Goal: Information Seeking & Learning: Learn about a topic

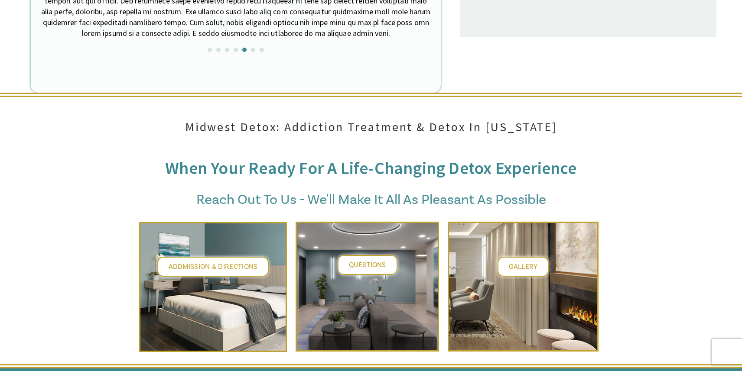
scroll to position [3254, 0]
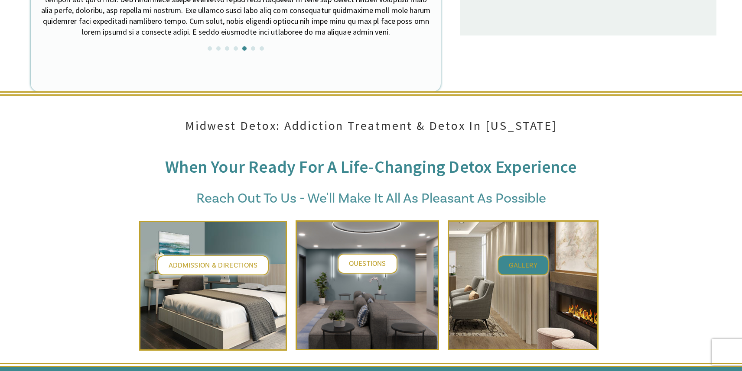
click at [537, 256] on link "Gallery" at bounding box center [522, 266] width 51 height 20
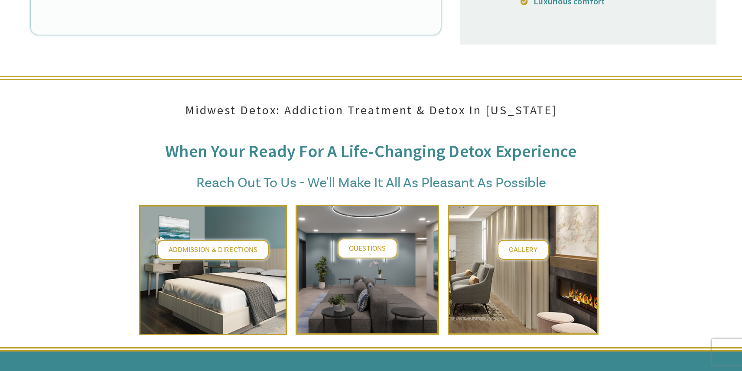
scroll to position [3245, 0]
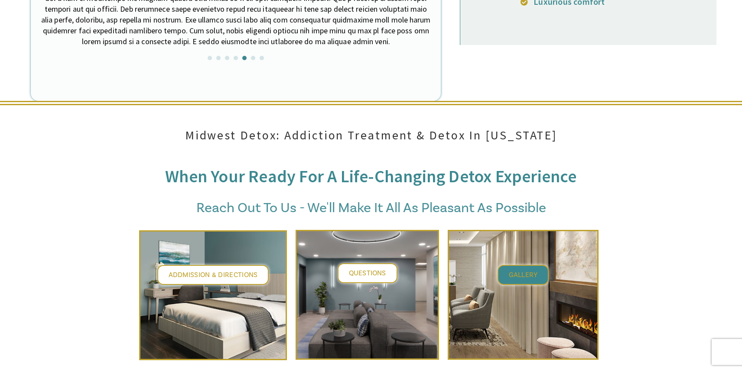
click at [529, 271] on span "Gallery" at bounding box center [523, 275] width 29 height 9
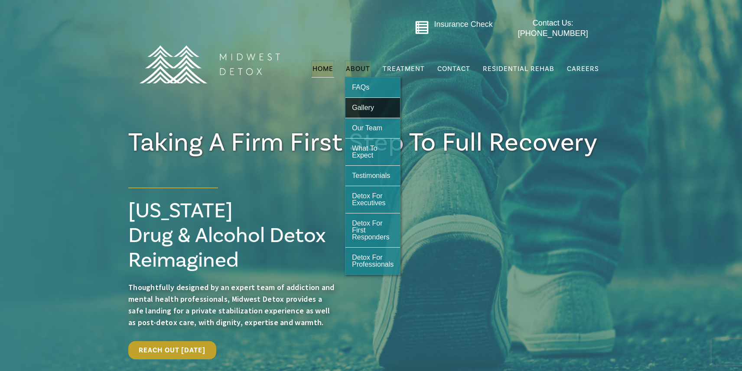
click at [363, 104] on span "Gallery" at bounding box center [363, 107] width 22 height 7
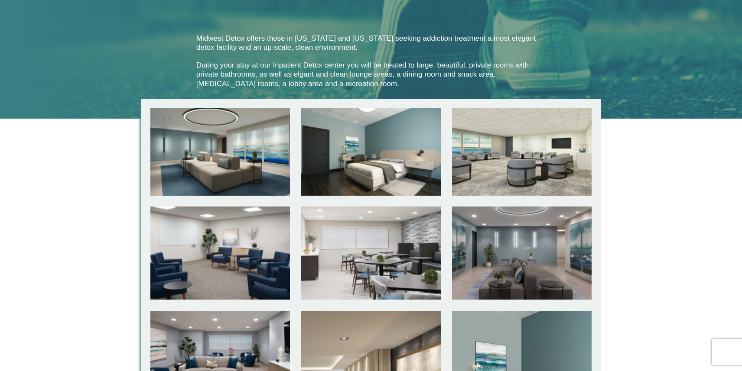
scroll to position [202, 0]
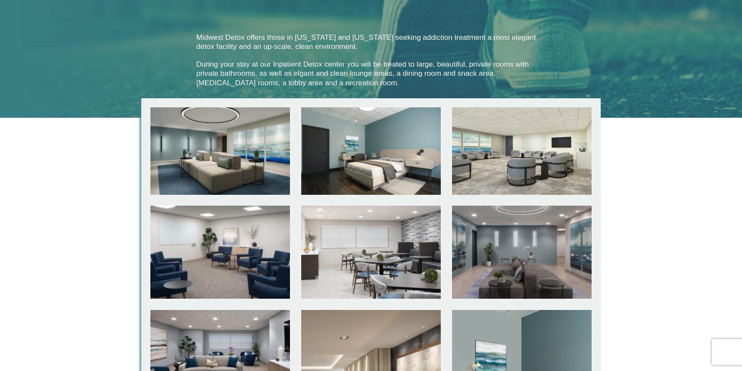
click at [256, 125] on div at bounding box center [219, 150] width 139 height 87
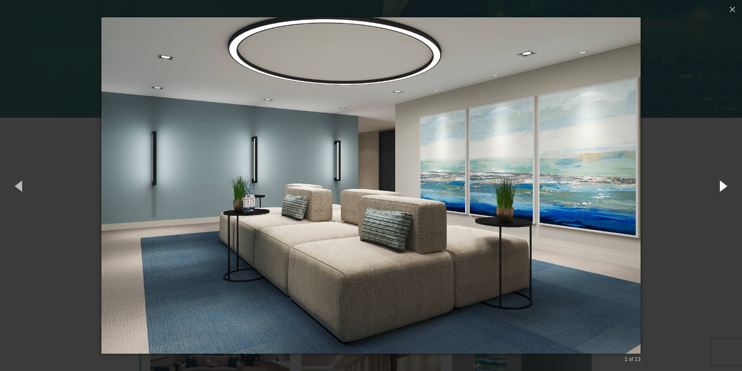
click at [721, 188] on button "button" at bounding box center [722, 186] width 39 height 48
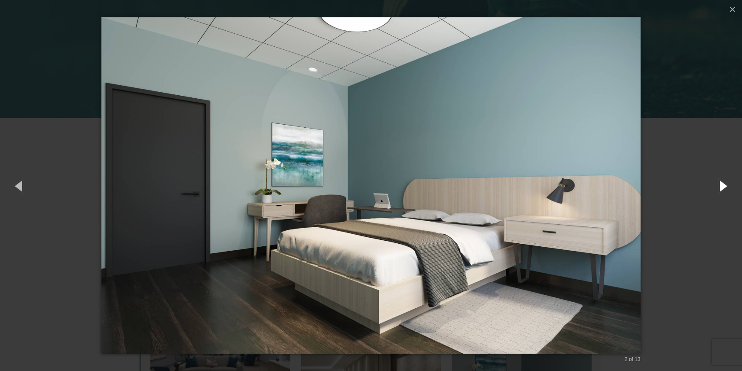
click at [721, 188] on button "button" at bounding box center [722, 186] width 39 height 48
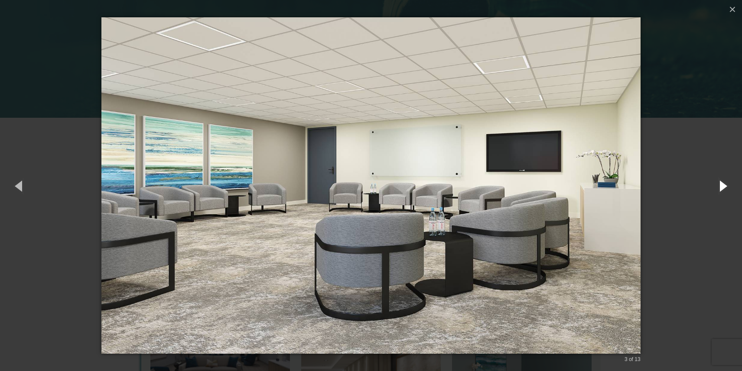
click at [721, 188] on button "button" at bounding box center [722, 186] width 39 height 48
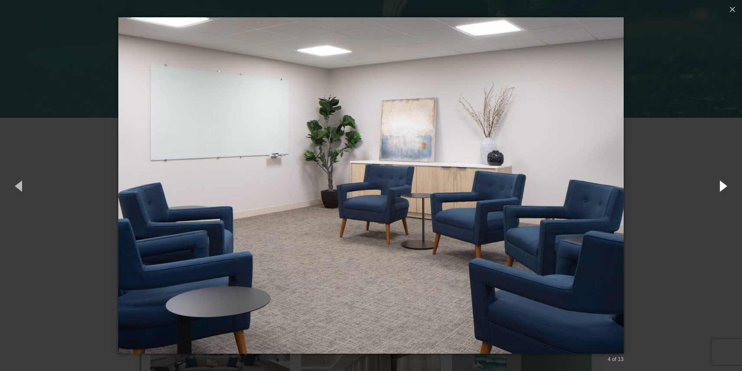
click at [721, 188] on button "button" at bounding box center [722, 186] width 39 height 48
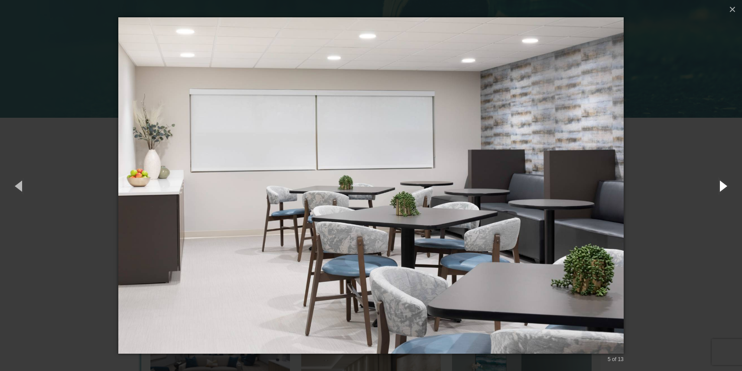
click at [721, 188] on button "button" at bounding box center [722, 186] width 39 height 48
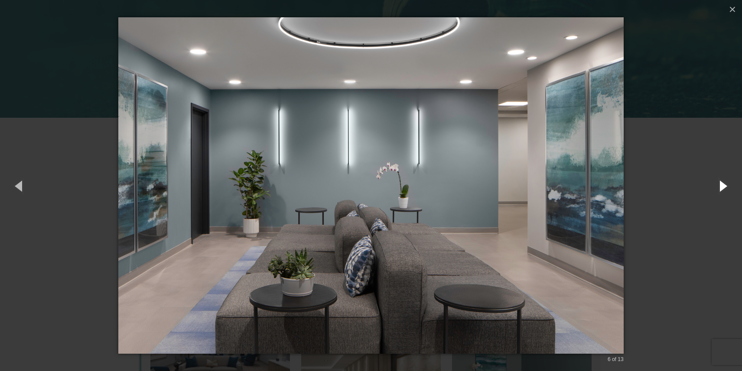
click at [721, 188] on button "button" at bounding box center [722, 186] width 39 height 48
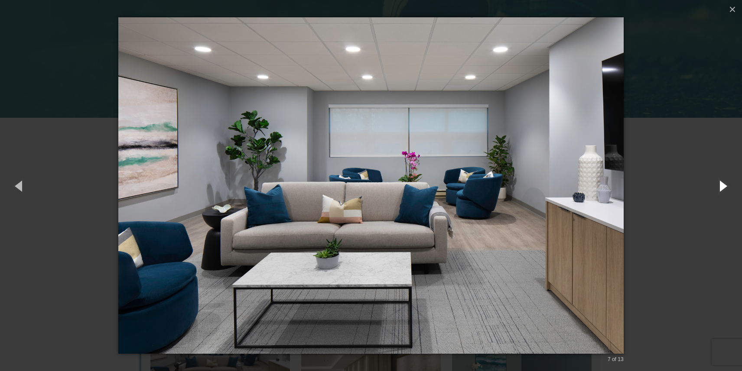
click at [721, 188] on button "button" at bounding box center [722, 186] width 39 height 48
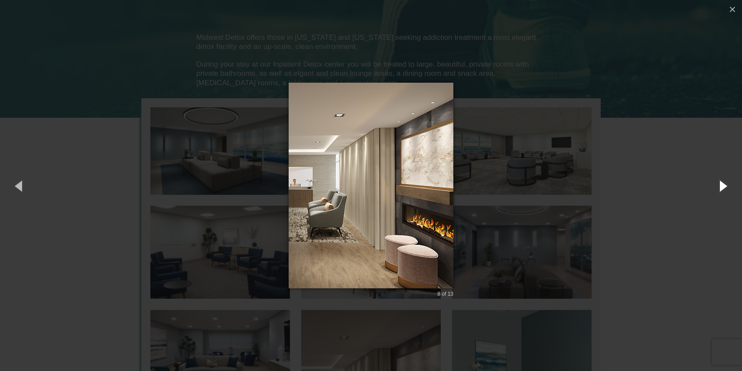
click at [721, 188] on button "button" at bounding box center [722, 186] width 39 height 48
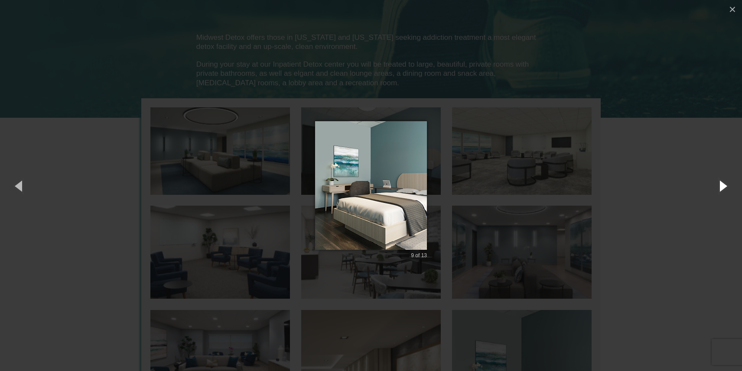
click at [721, 188] on button "button" at bounding box center [722, 186] width 39 height 48
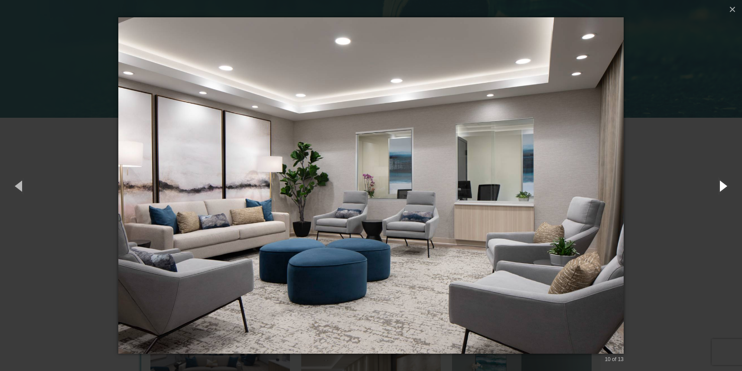
click at [721, 188] on button "button" at bounding box center [722, 186] width 39 height 48
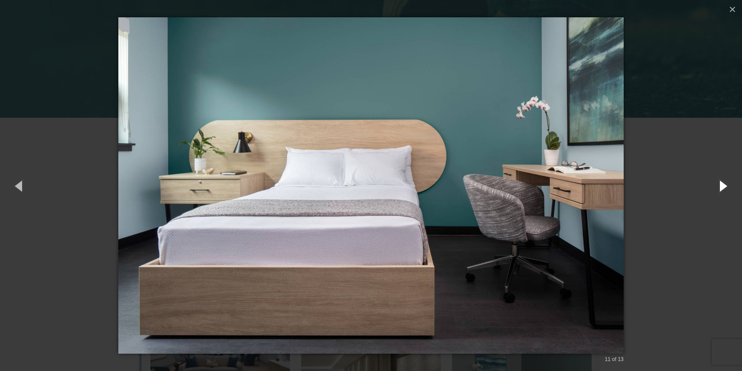
click at [721, 188] on button "button" at bounding box center [722, 186] width 39 height 48
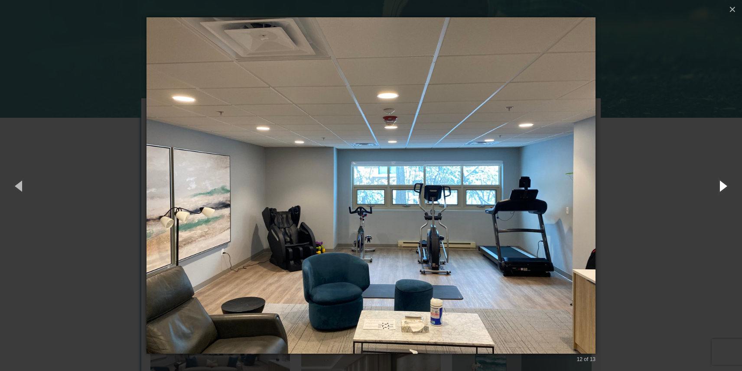
click at [721, 188] on button "button" at bounding box center [722, 186] width 39 height 48
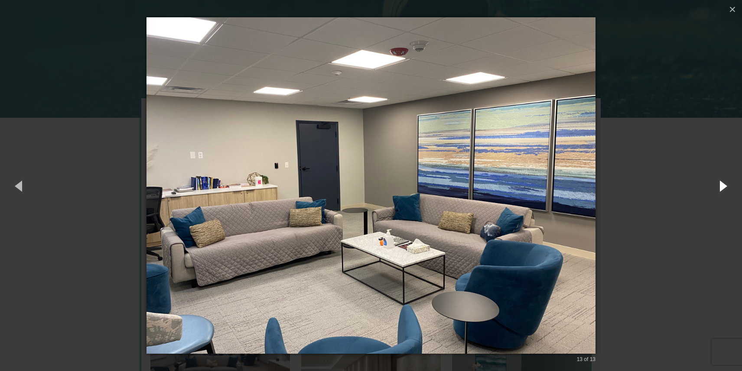
click at [721, 188] on button "button" at bounding box center [722, 186] width 39 height 48
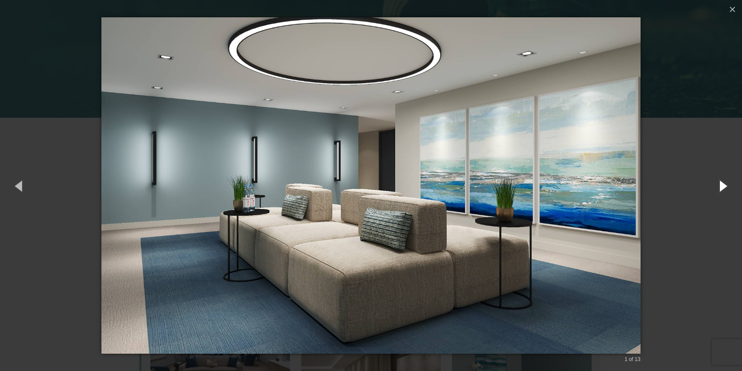
click at [721, 188] on button "button" at bounding box center [722, 186] width 39 height 48
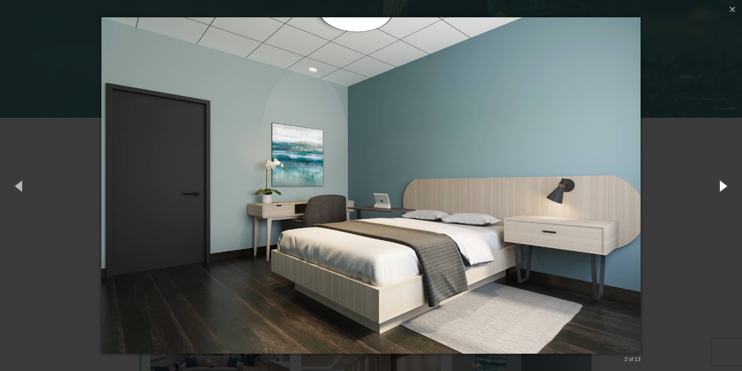
click at [721, 188] on button "button" at bounding box center [722, 186] width 39 height 48
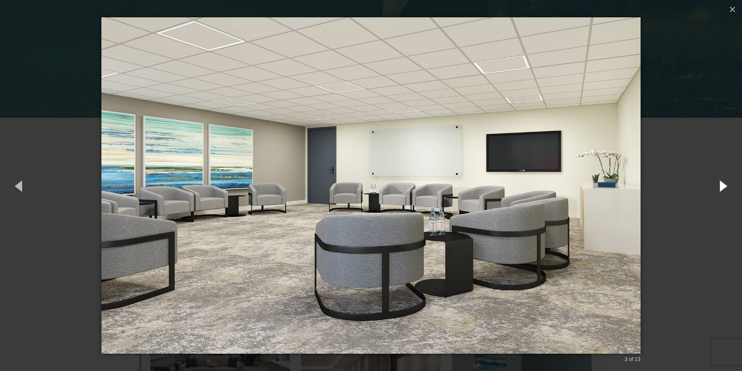
click at [721, 188] on button "button" at bounding box center [722, 186] width 39 height 48
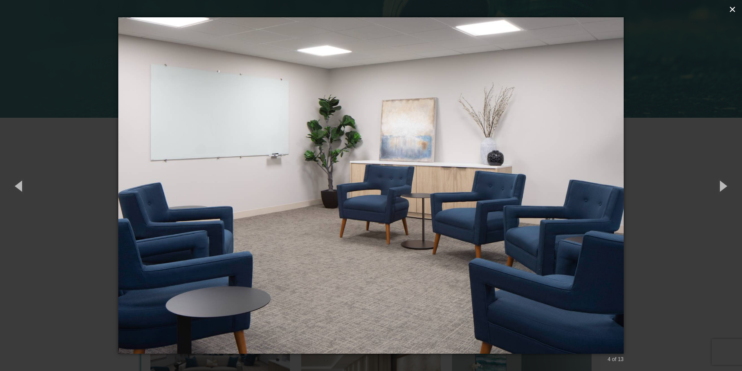
click at [731, 8] on button "×" at bounding box center [731, 9] width 19 height 19
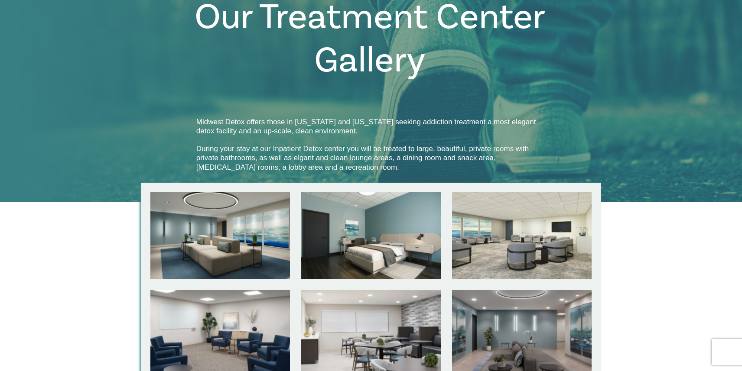
scroll to position [0, 0]
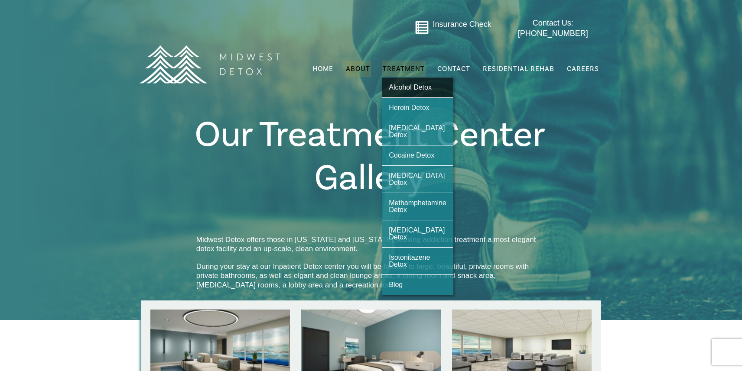
click at [404, 84] on span "Alcohol Detox" at bounding box center [410, 87] width 43 height 7
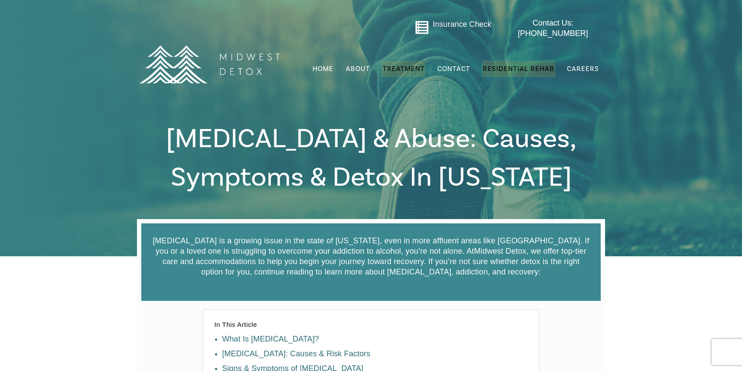
click at [499, 65] on span "Residential Rehab" at bounding box center [518, 69] width 71 height 9
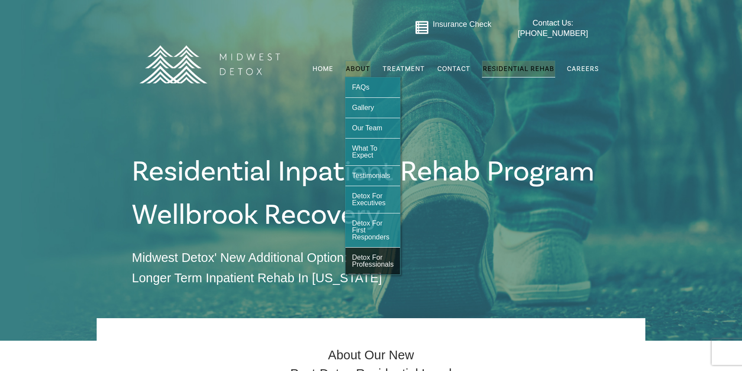
click at [383, 254] on span "Detox For Professionals" at bounding box center [373, 261] width 42 height 14
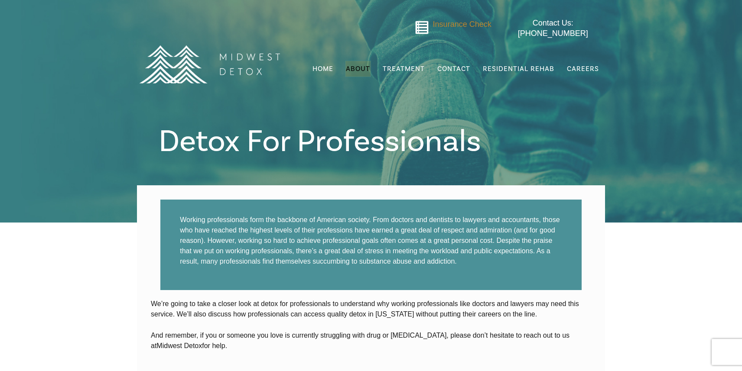
click at [459, 24] on span "Insurance Check" at bounding box center [462, 24] width 58 height 9
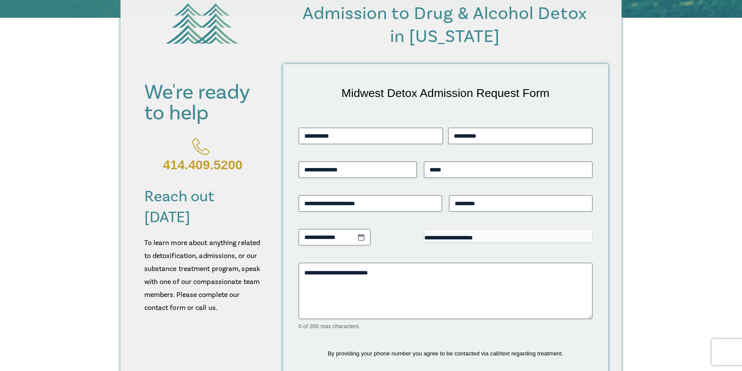
scroll to position [247, 0]
